Goal: Task Accomplishment & Management: Manage account settings

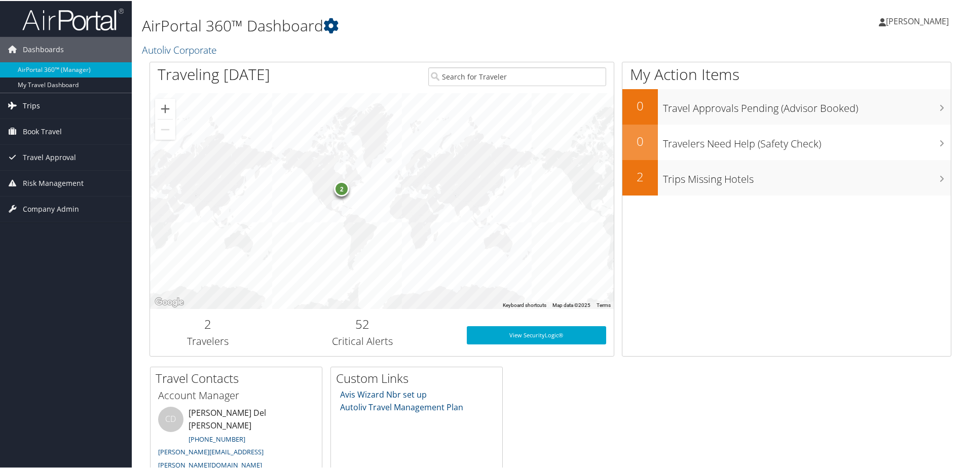
click at [9, 100] on icon at bounding box center [12, 104] width 15 height 15
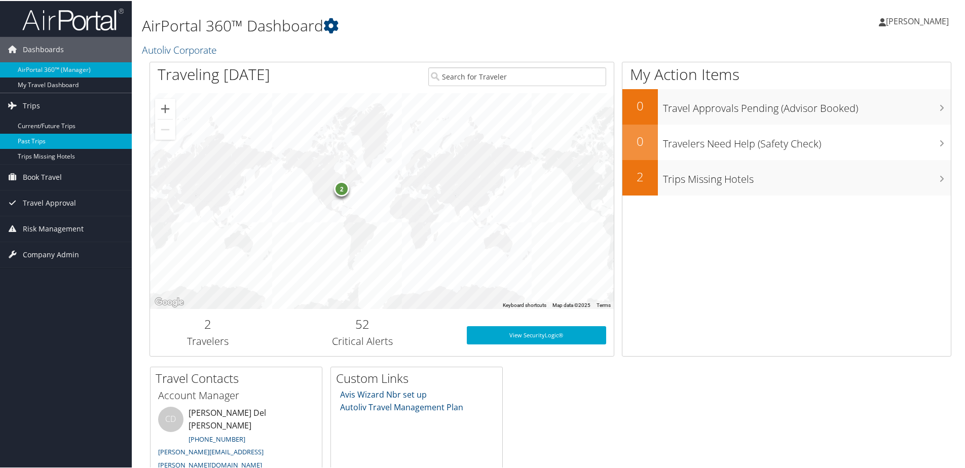
click at [21, 138] on link "Past Trips" at bounding box center [66, 140] width 132 height 15
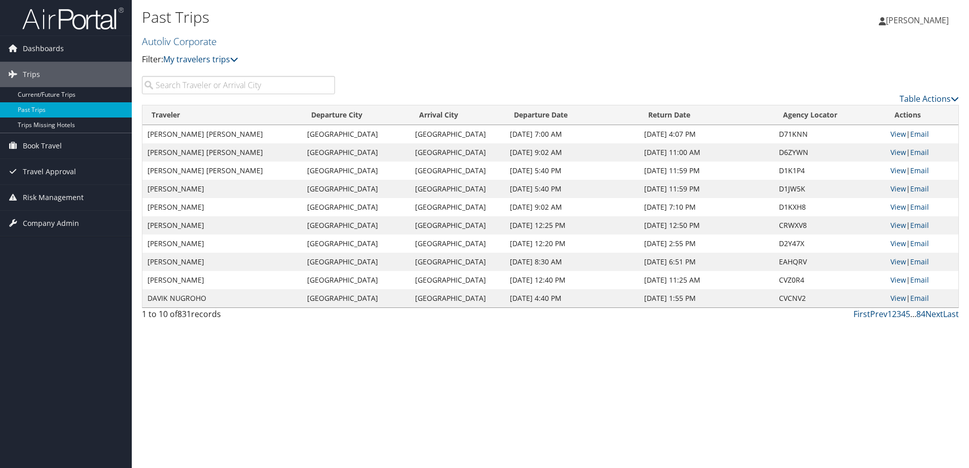
click at [177, 85] on input "search" at bounding box center [238, 85] width 193 height 18
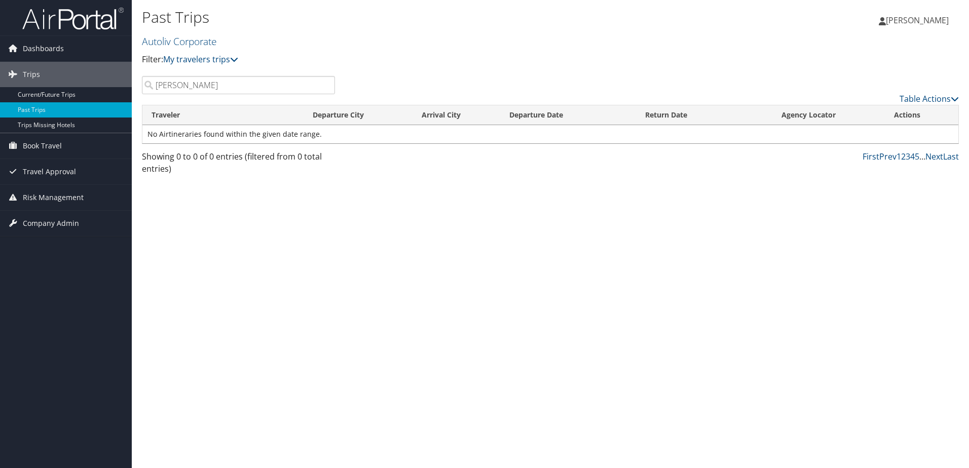
type input "[PERSON_NAME]"
click at [918, 23] on span "[PERSON_NAME]" at bounding box center [917, 20] width 63 height 11
click at [863, 147] on link "Sign Out" at bounding box center [891, 147] width 113 height 17
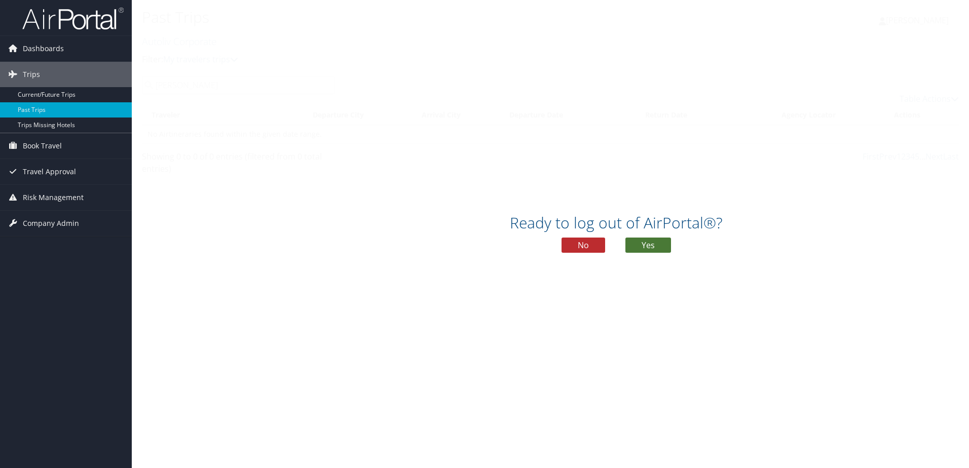
click at [655, 248] on button "Yes" at bounding box center [648, 245] width 46 height 15
